Goal: Task Accomplishment & Management: Use online tool/utility

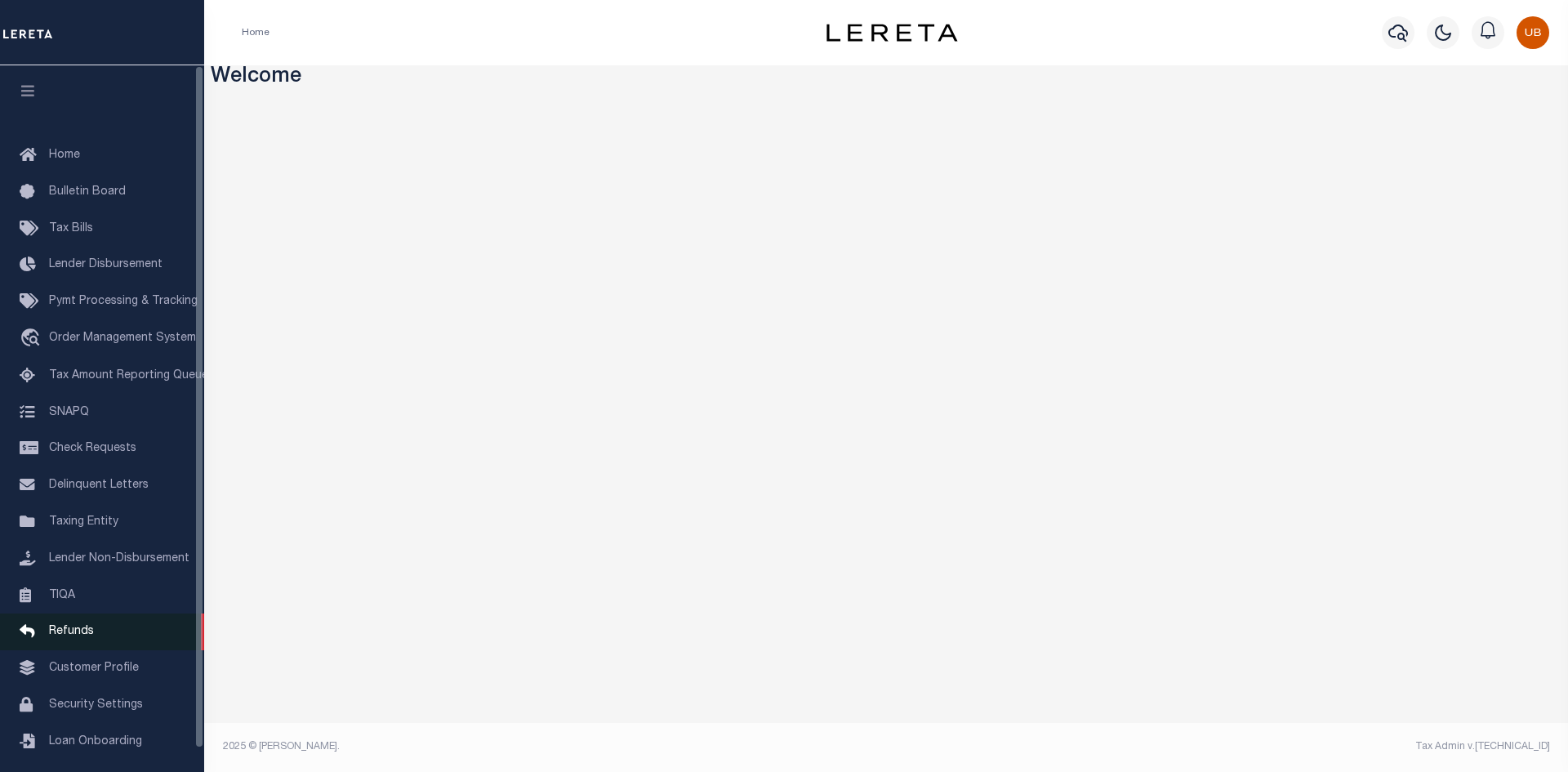
click at [83, 637] on span "Refunds" at bounding box center [71, 632] width 45 height 11
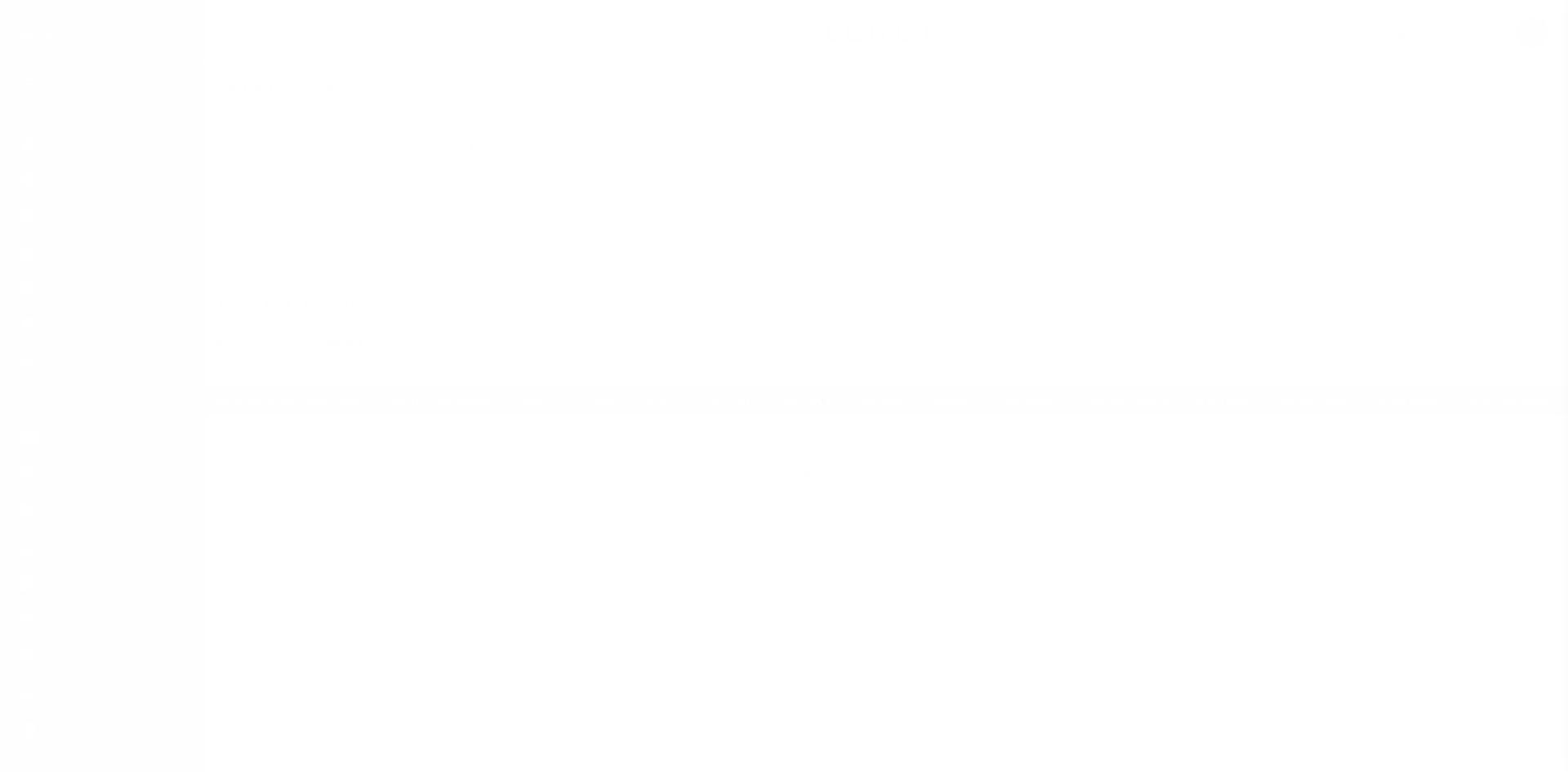
scroll to position [24, 0]
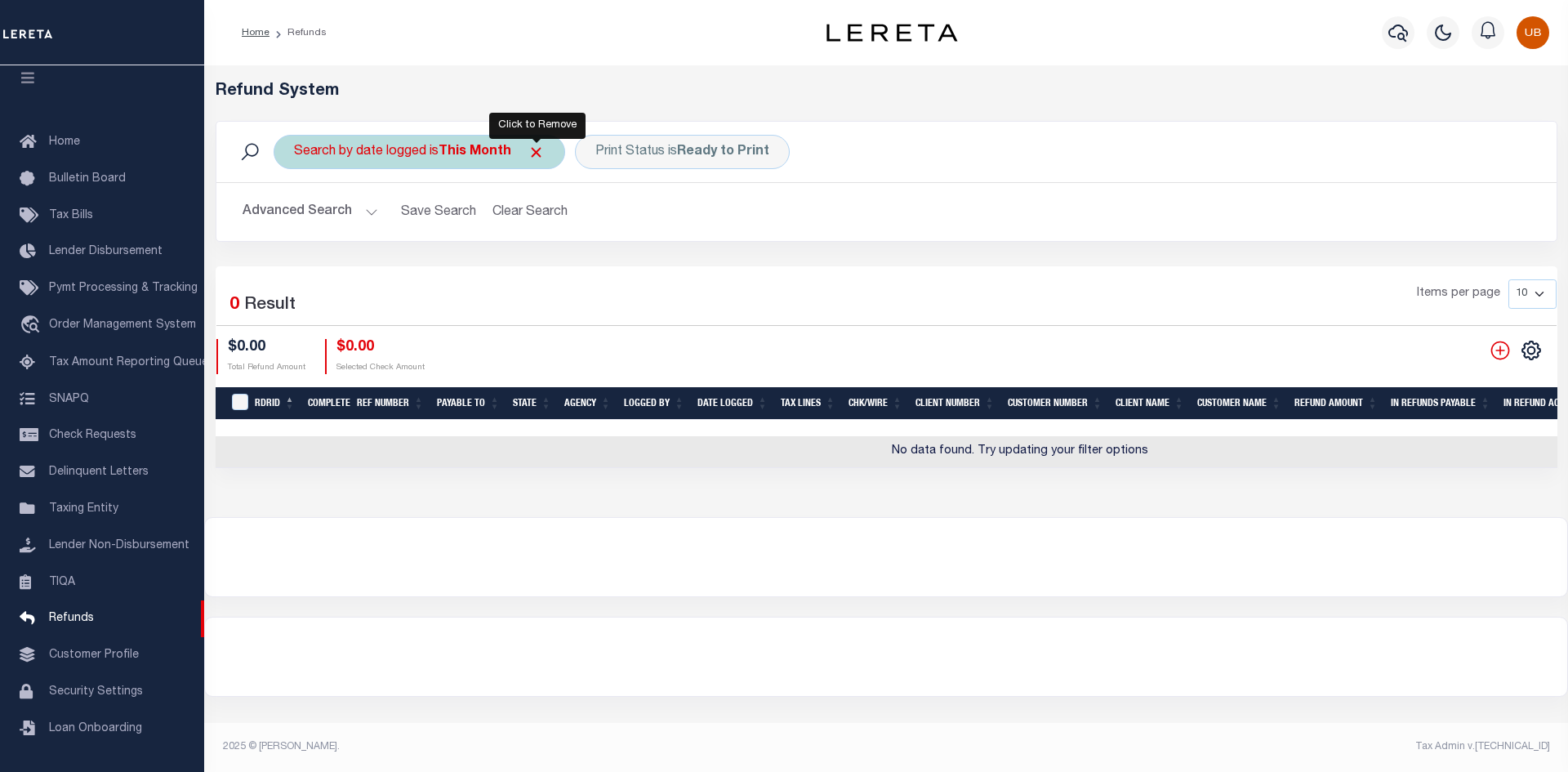
click at [537, 153] on span "Click to Remove" at bounding box center [536, 152] width 18 height 18
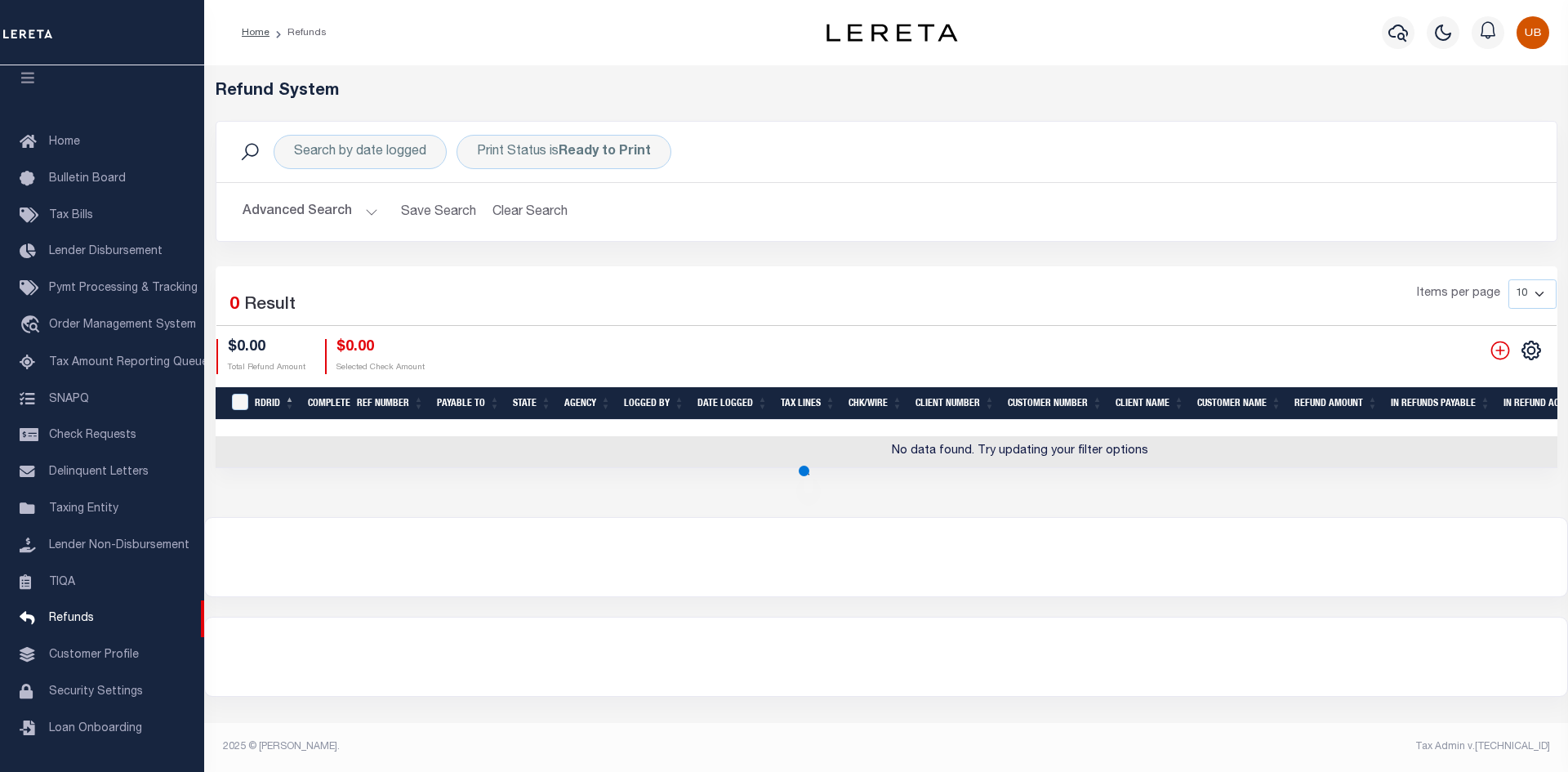
click at [307, 205] on button "Advanced Search" at bounding box center [310, 211] width 136 height 31
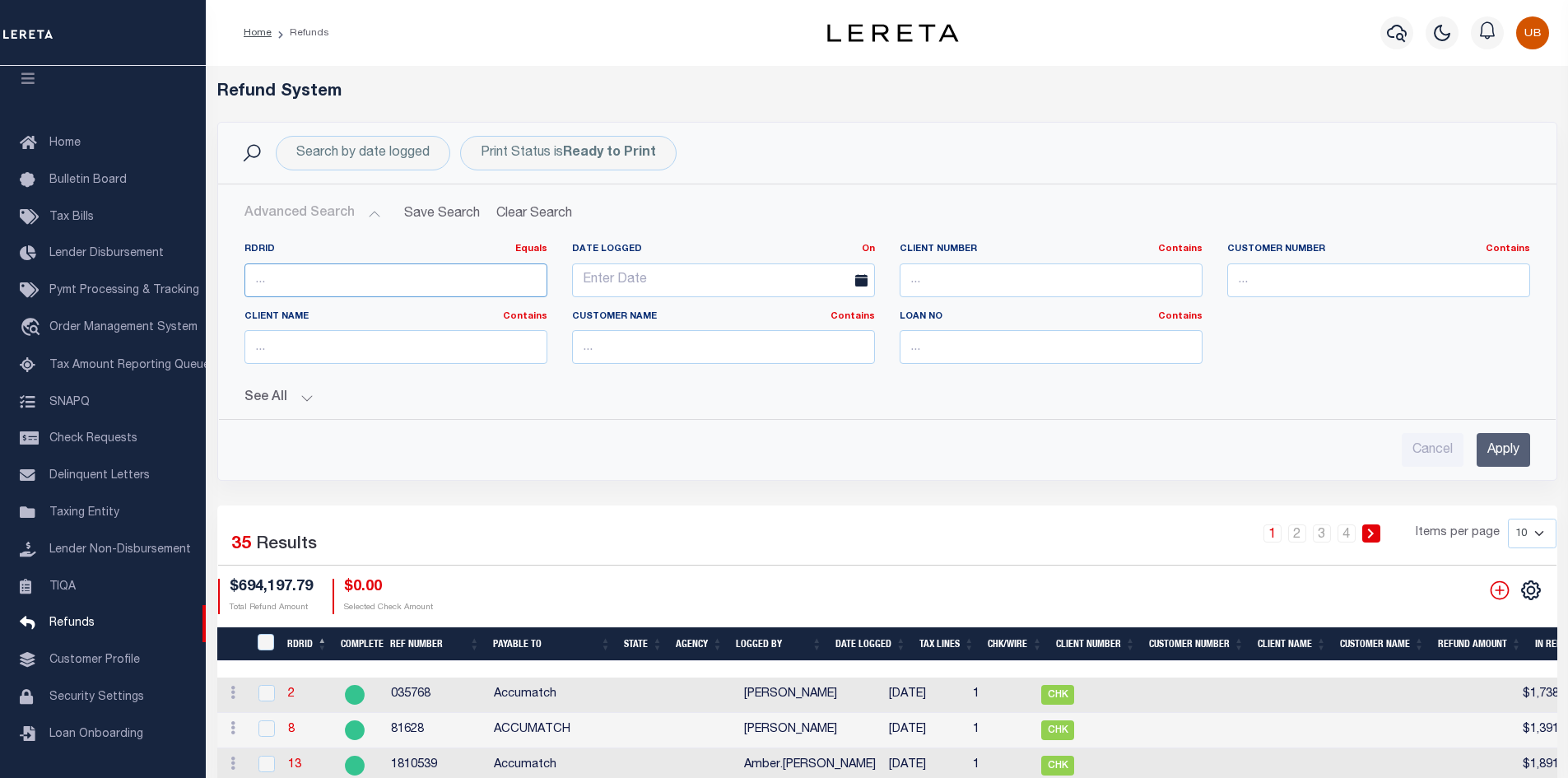
click at [335, 279] on input "number" at bounding box center [395, 280] width 302 height 34
paste input "7381"
type input "7381"
click at [1521, 449] on input "Apply" at bounding box center [1503, 449] width 53 height 34
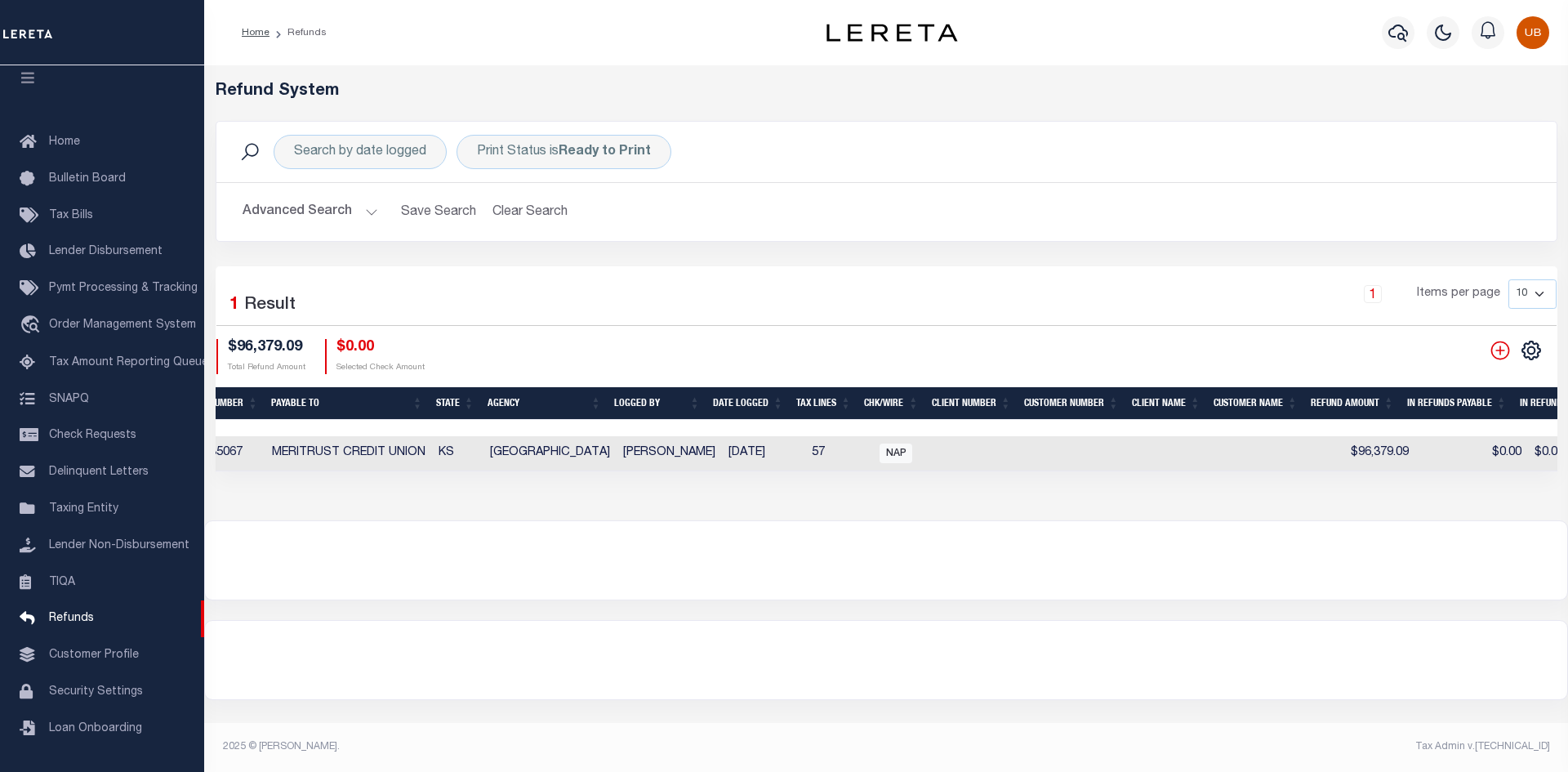
scroll to position [0, 0]
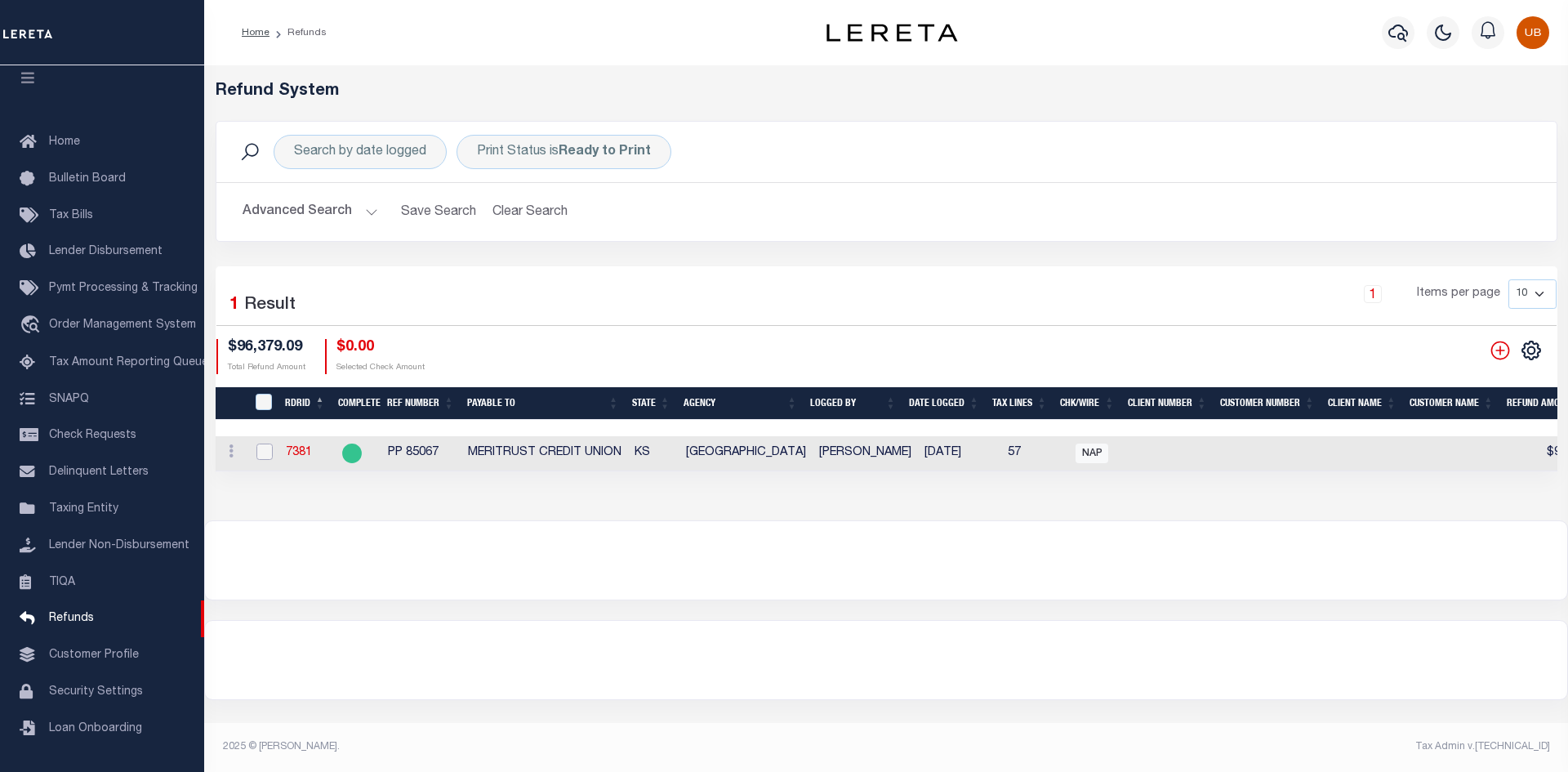
click at [267, 444] on input "checkbox" at bounding box center [265, 452] width 17 height 17
checkbox input "true"
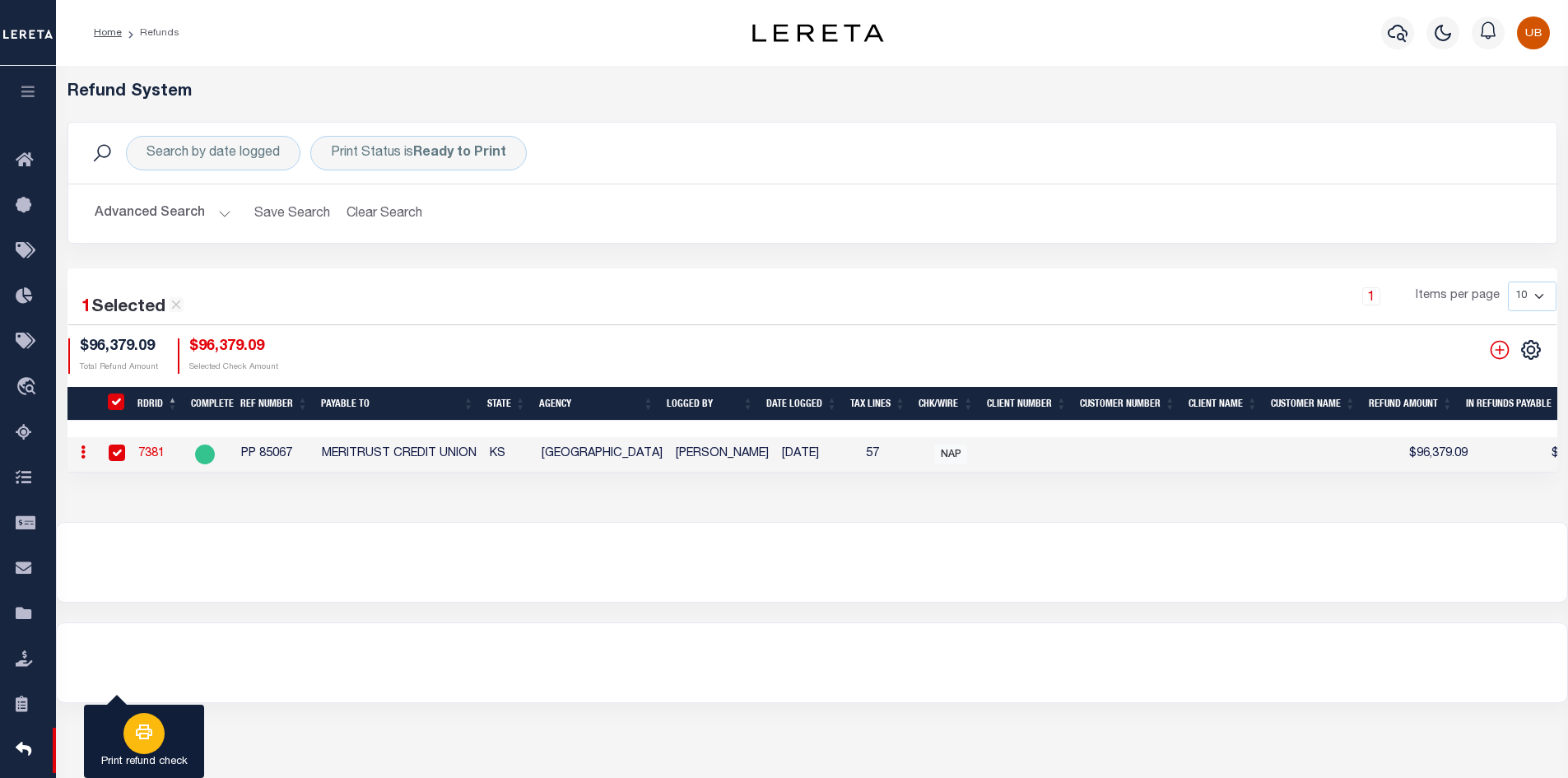
click at [125, 724] on div "button" at bounding box center [144, 733] width 41 height 41
